Goal: Transaction & Acquisition: Download file/media

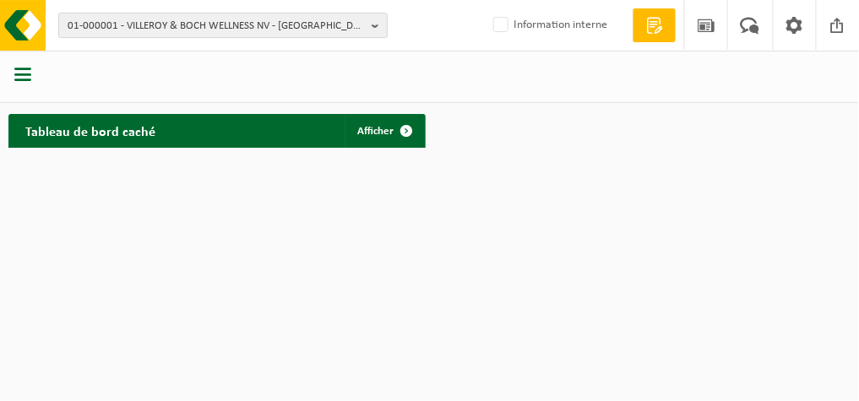
click at [336, 24] on span "01-000001 - VILLEROY & BOCH WELLNESS NV - [GEOGRAPHIC_DATA]" at bounding box center [216, 26] width 297 height 25
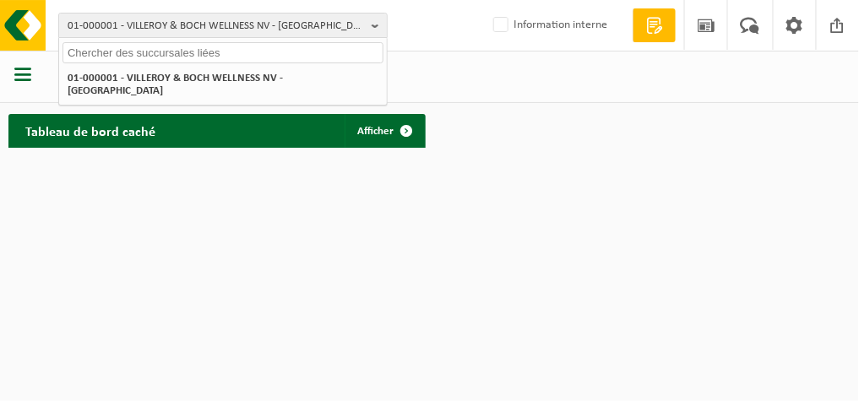
click at [267, 58] on input "text" at bounding box center [222, 52] width 321 height 21
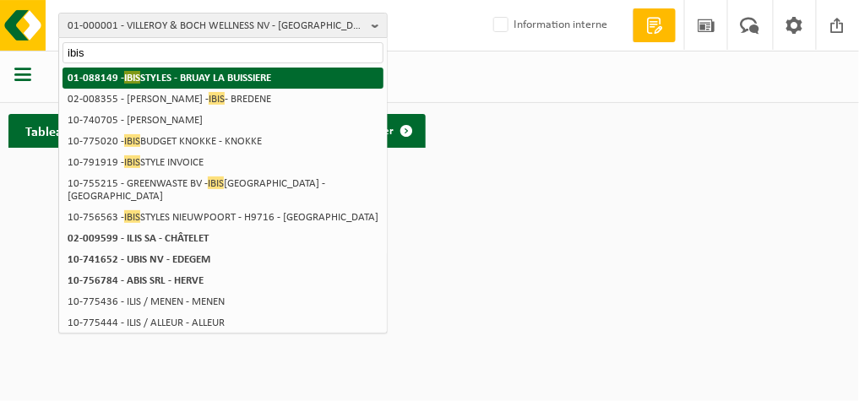
type input "ibis"
click at [252, 79] on strong "01-088149 - IBIS STYLES - BRUAY LA BUISSIERE" at bounding box center [170, 77] width 204 height 13
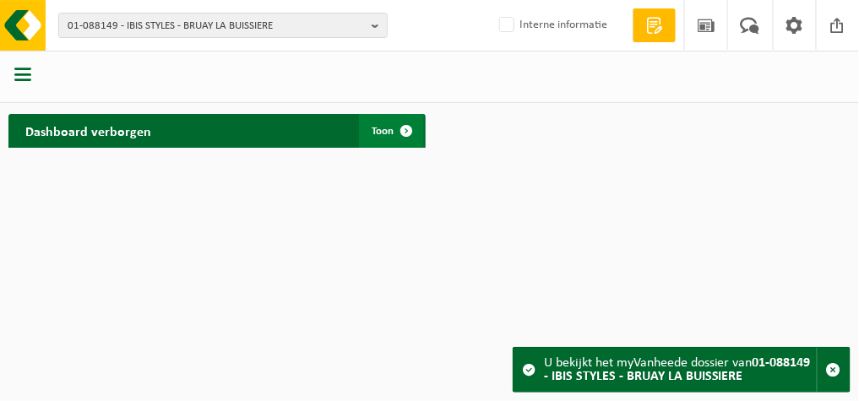
click at [377, 135] on span "Toon" at bounding box center [383, 131] width 22 height 11
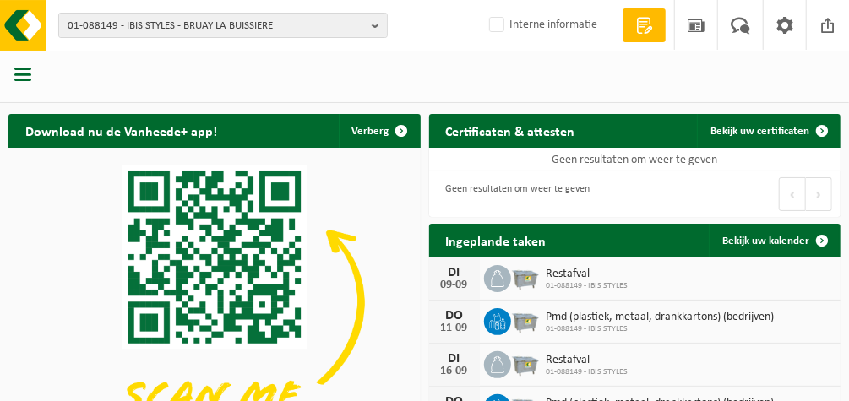
click at [19, 75] on span "button" at bounding box center [22, 74] width 17 height 17
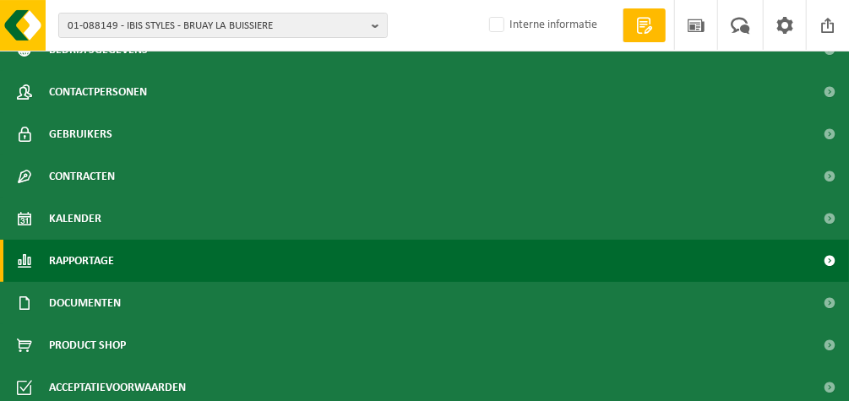
scroll to position [111, 0]
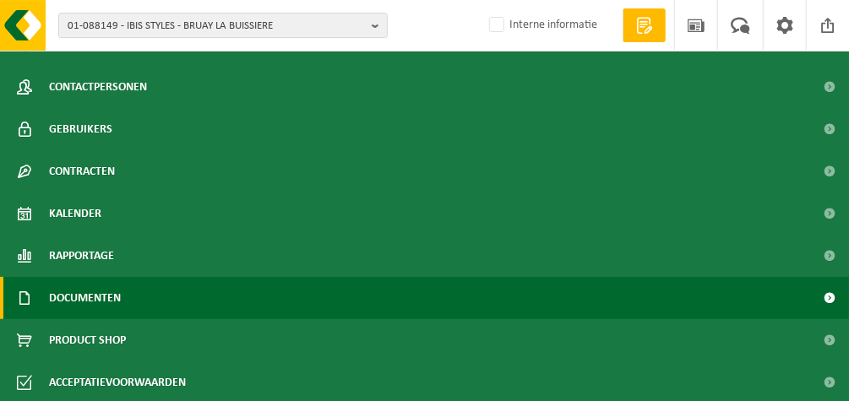
click at [84, 296] on span "Documenten" at bounding box center [85, 298] width 72 height 42
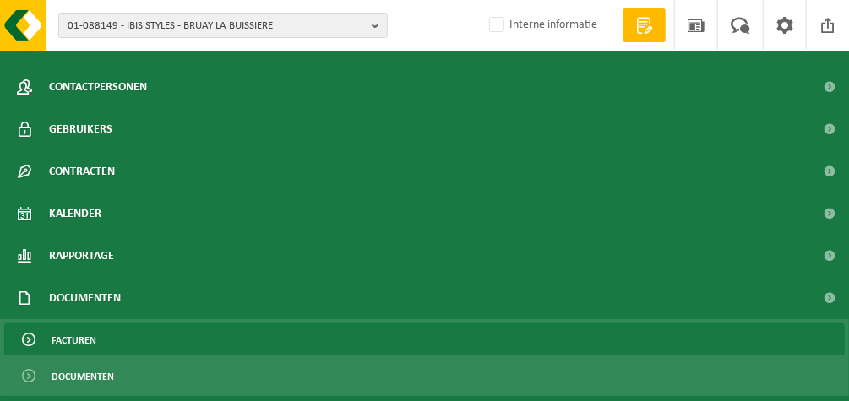
click at [69, 338] on span "Facturen" at bounding box center [74, 340] width 45 height 32
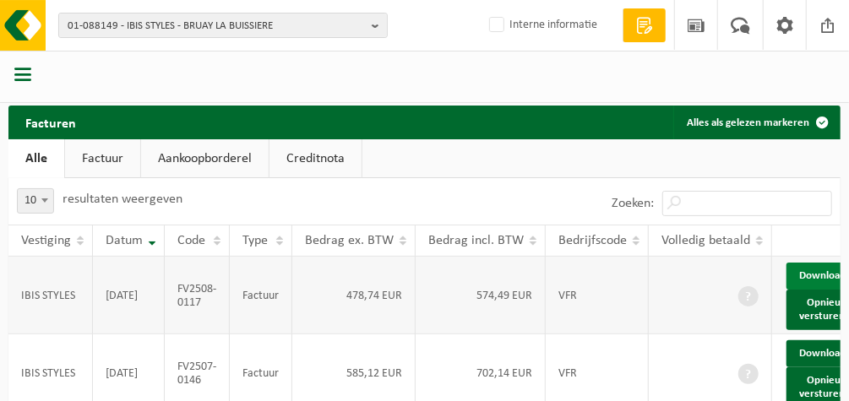
click at [818, 282] on link "Download" at bounding box center [827, 276] width 83 height 27
